Goal: Task Accomplishment & Management: Use online tool/utility

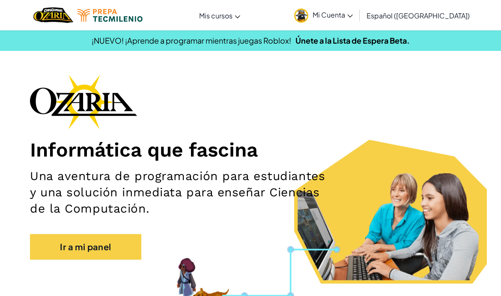
click at [353, 11] on span "Mi Cuenta" at bounding box center [332, 14] width 40 height 9
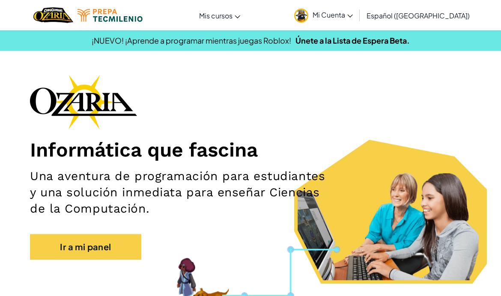
click at [0, 0] on link "Aula de CodeCombat" at bounding box center [0, 0] width 0 height 0
click at [0, 0] on link "Aula de Ozaria" at bounding box center [0, 0] width 0 height 0
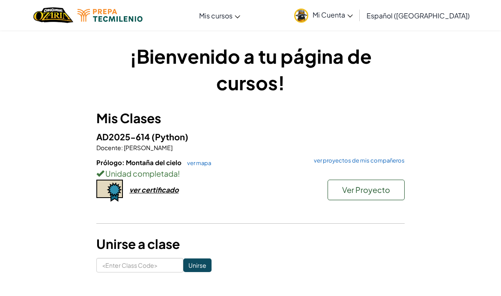
click at [132, 193] on div "ver certificado" at bounding box center [153, 189] width 49 height 9
click at [345, 189] on span "Ver Proyecto" at bounding box center [366, 190] width 48 height 10
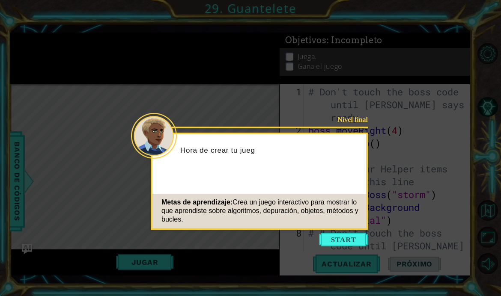
click at [332, 242] on button "Start" at bounding box center [343, 240] width 49 height 14
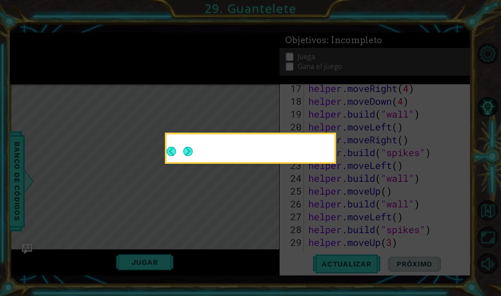
scroll to position [424, 0]
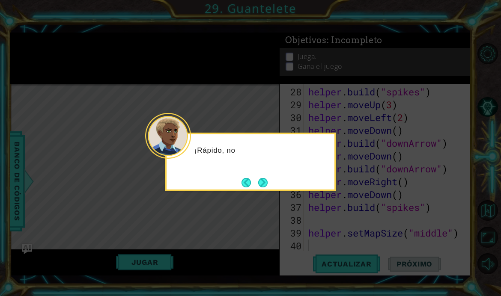
click at [262, 180] on button "Next" at bounding box center [262, 182] width 13 height 13
click at [261, 179] on button "Next" at bounding box center [263, 183] width 16 height 16
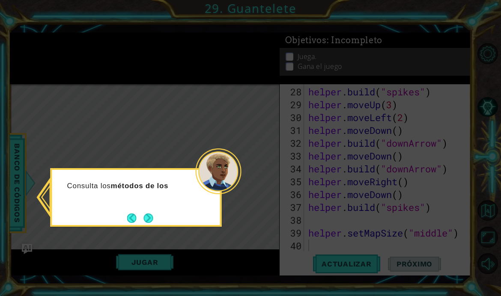
click at [141, 220] on button "Next" at bounding box center [148, 218] width 14 height 14
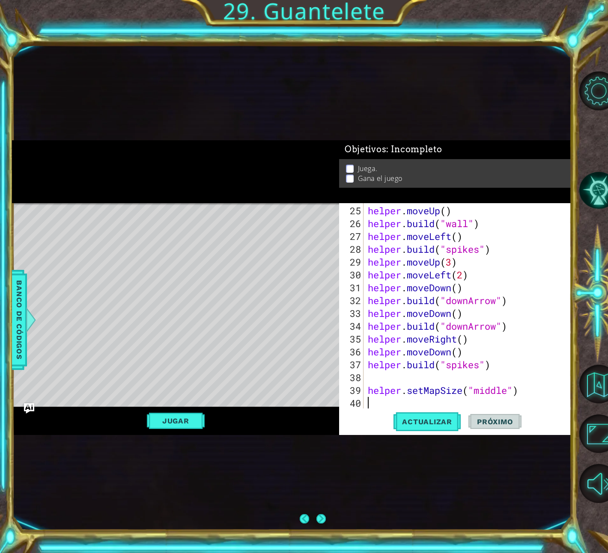
scroll to position [347, 0]
